Goal: Information Seeking & Learning: Learn about a topic

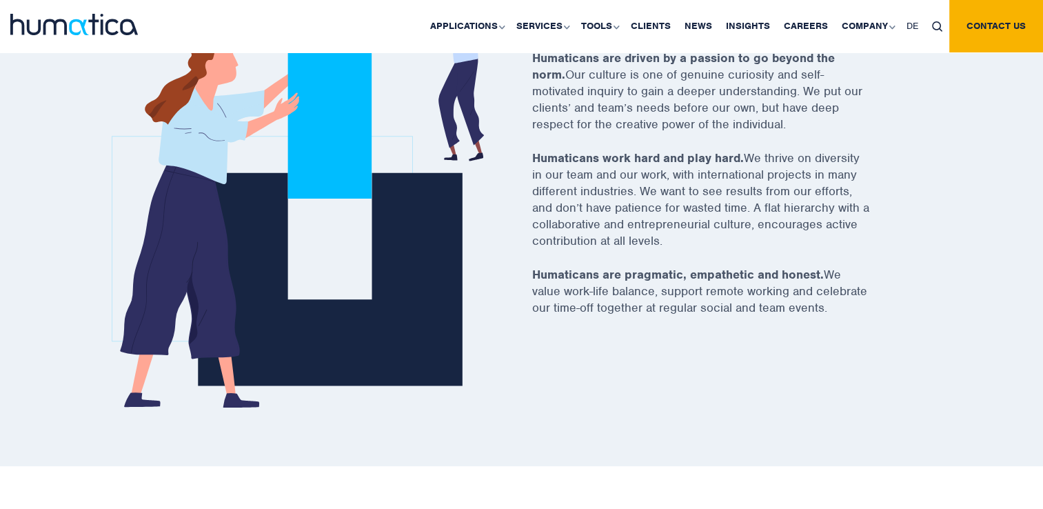
scroll to position [576, 0]
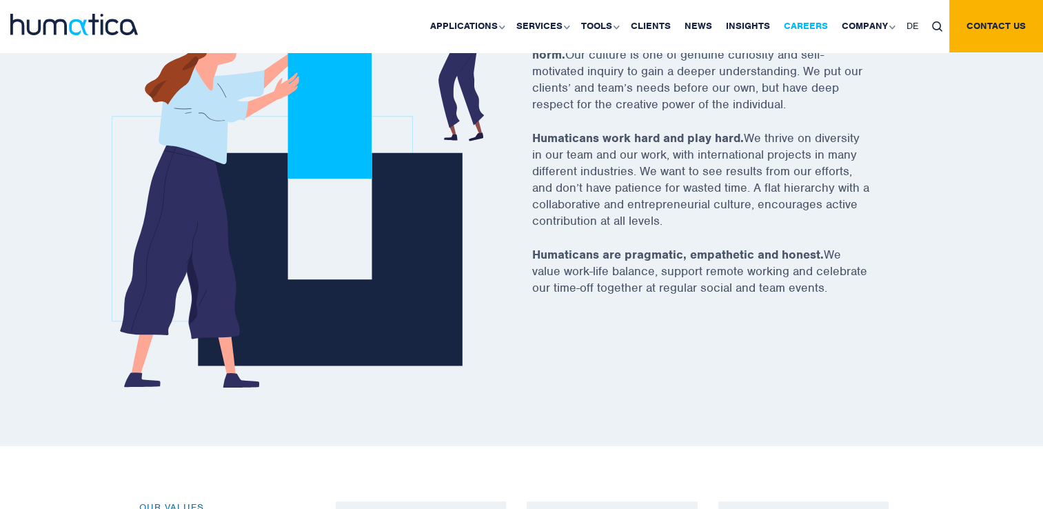
click at [811, 28] on link "Careers" at bounding box center [806, 26] width 58 height 52
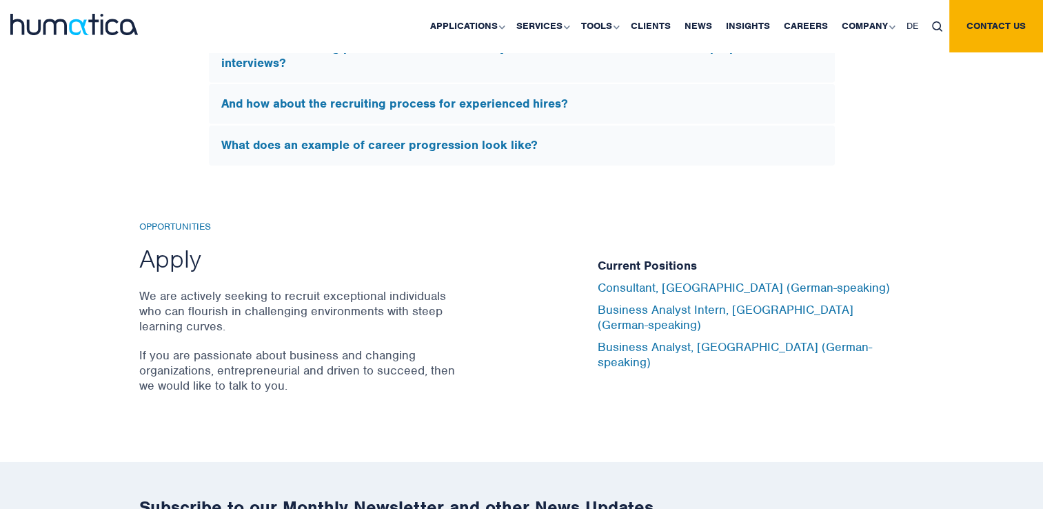
scroll to position [4436, 0]
click at [700, 316] on link "Business Analyst Intern, [GEOGRAPHIC_DATA] (German-speaking)" at bounding box center [726, 316] width 256 height 30
